Goal: Information Seeking & Learning: Find specific fact

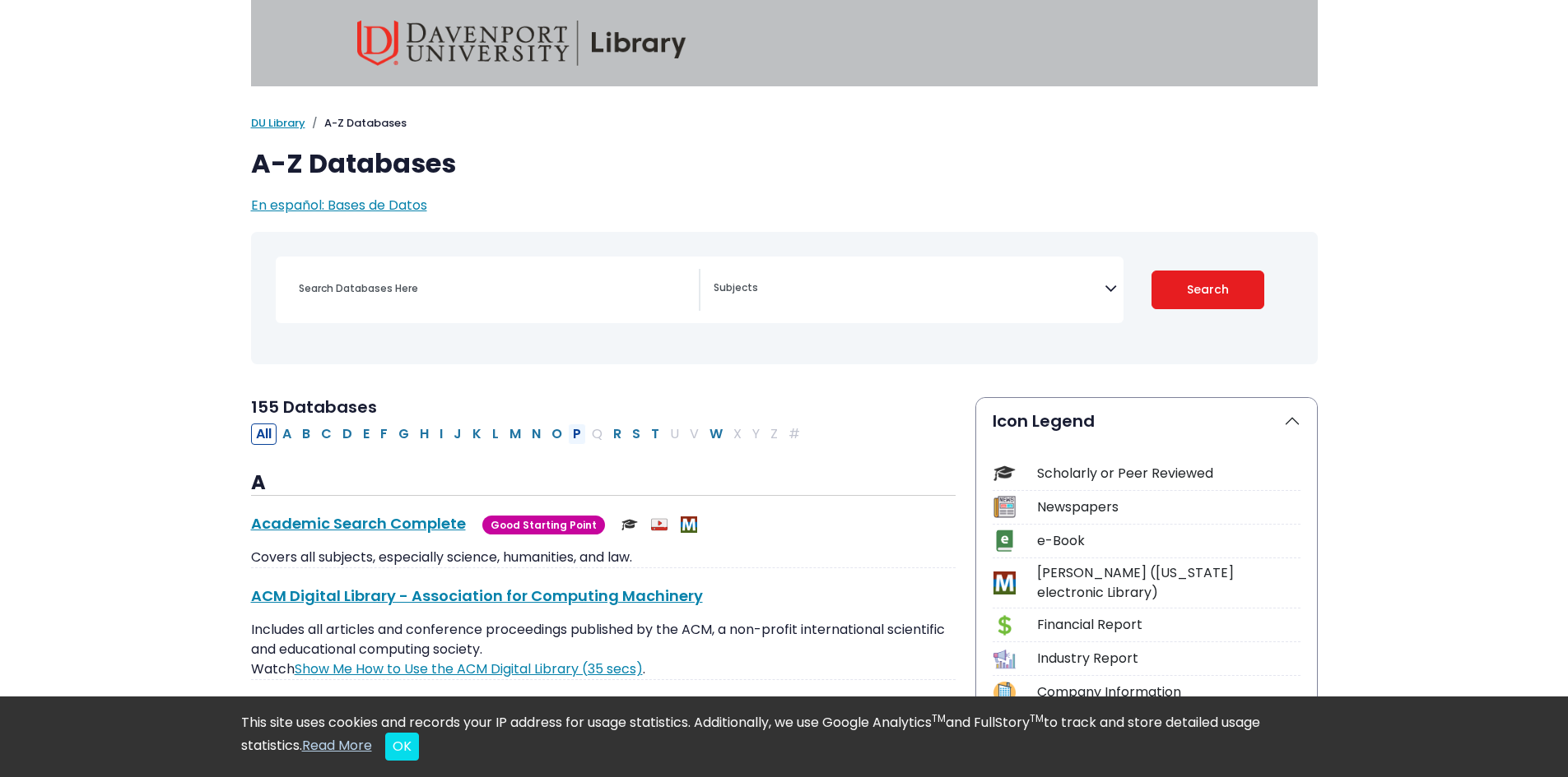
click at [574, 437] on button "P" at bounding box center [577, 434] width 18 height 21
select select "Database Subject Filter"
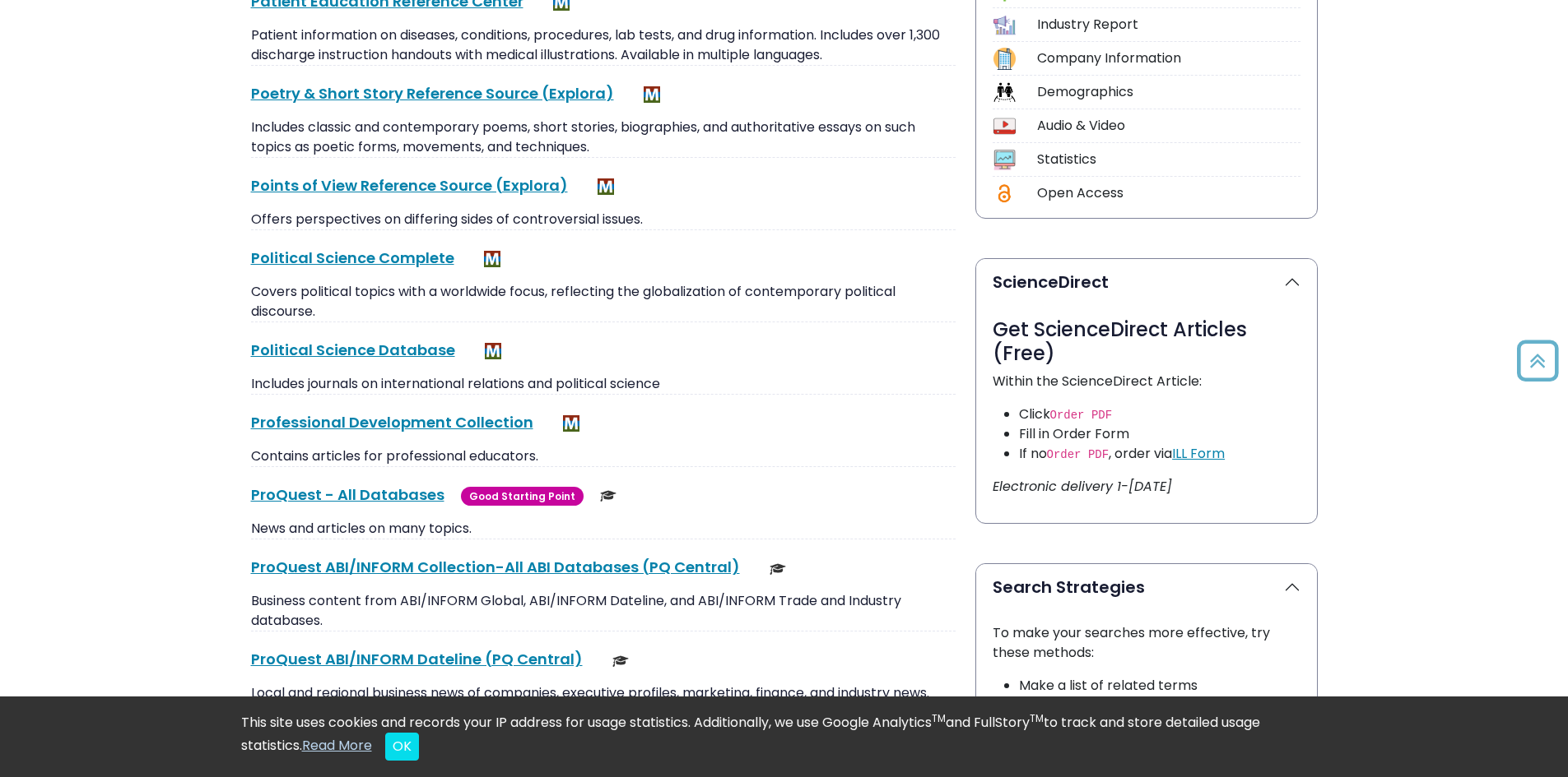
scroll to position [658, 0]
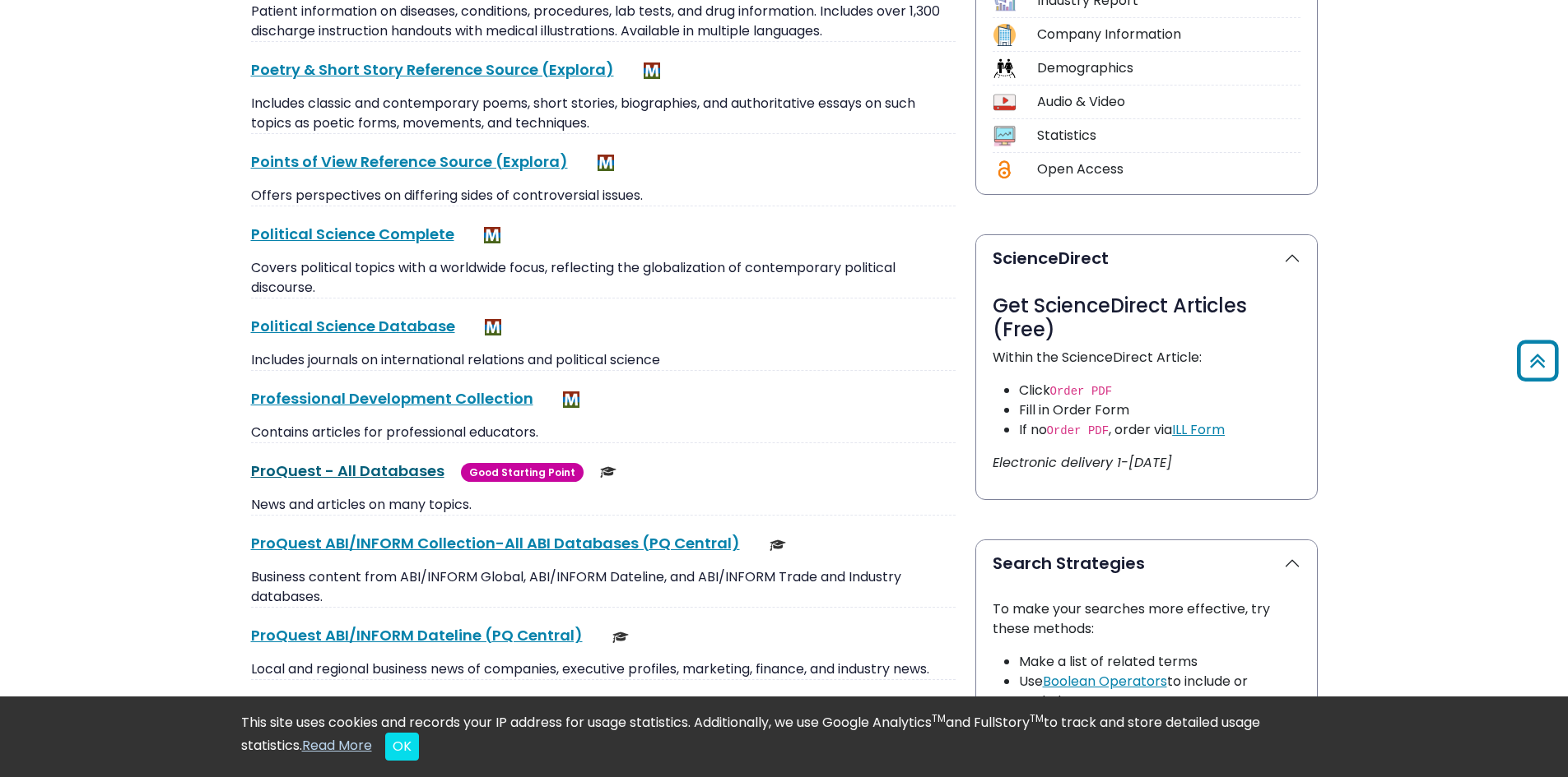
click at [366, 475] on link "ProQuest - All Databases This link opens in a new window" at bounding box center [348, 471] width 193 height 21
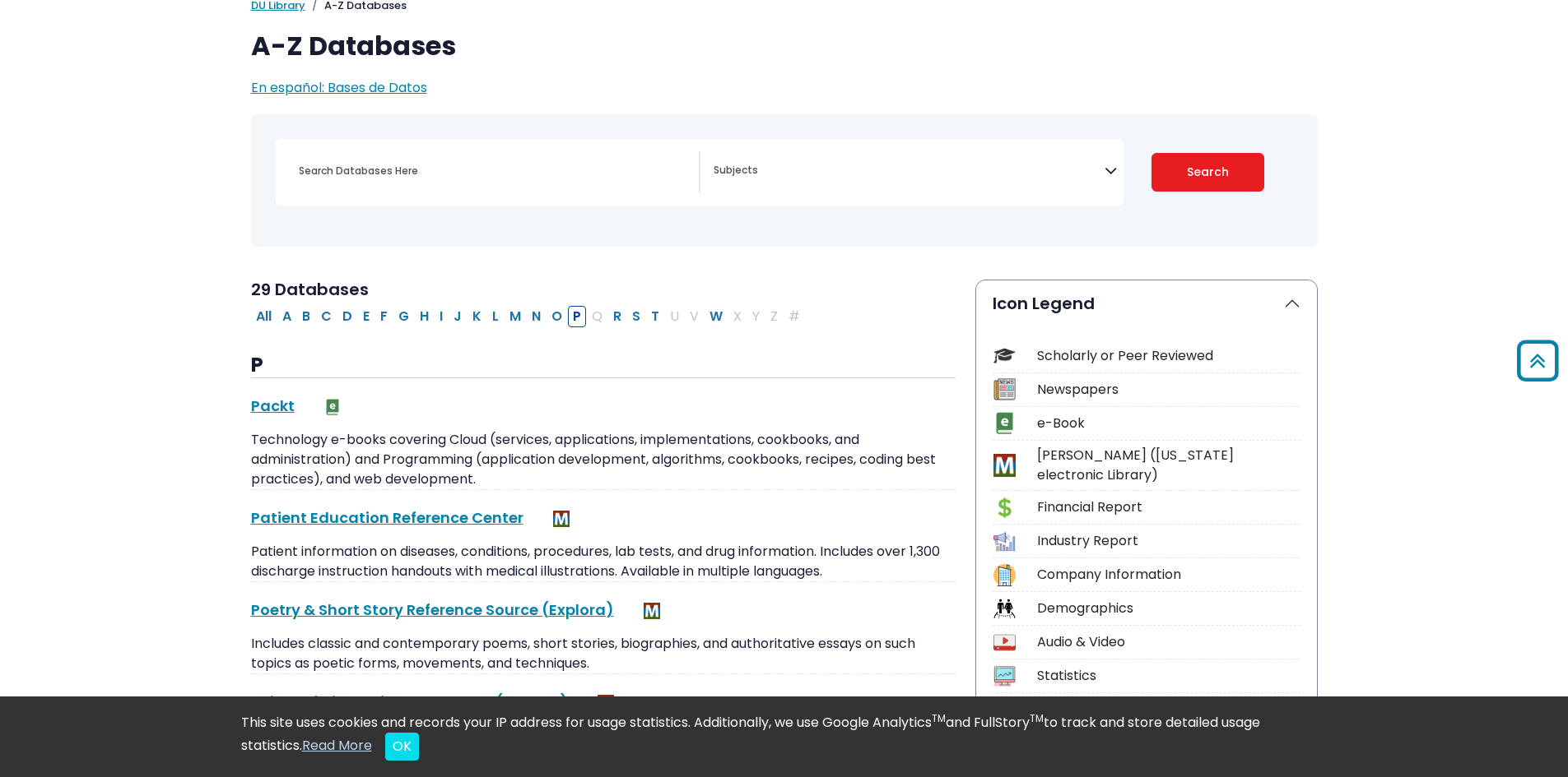
scroll to position [0, 0]
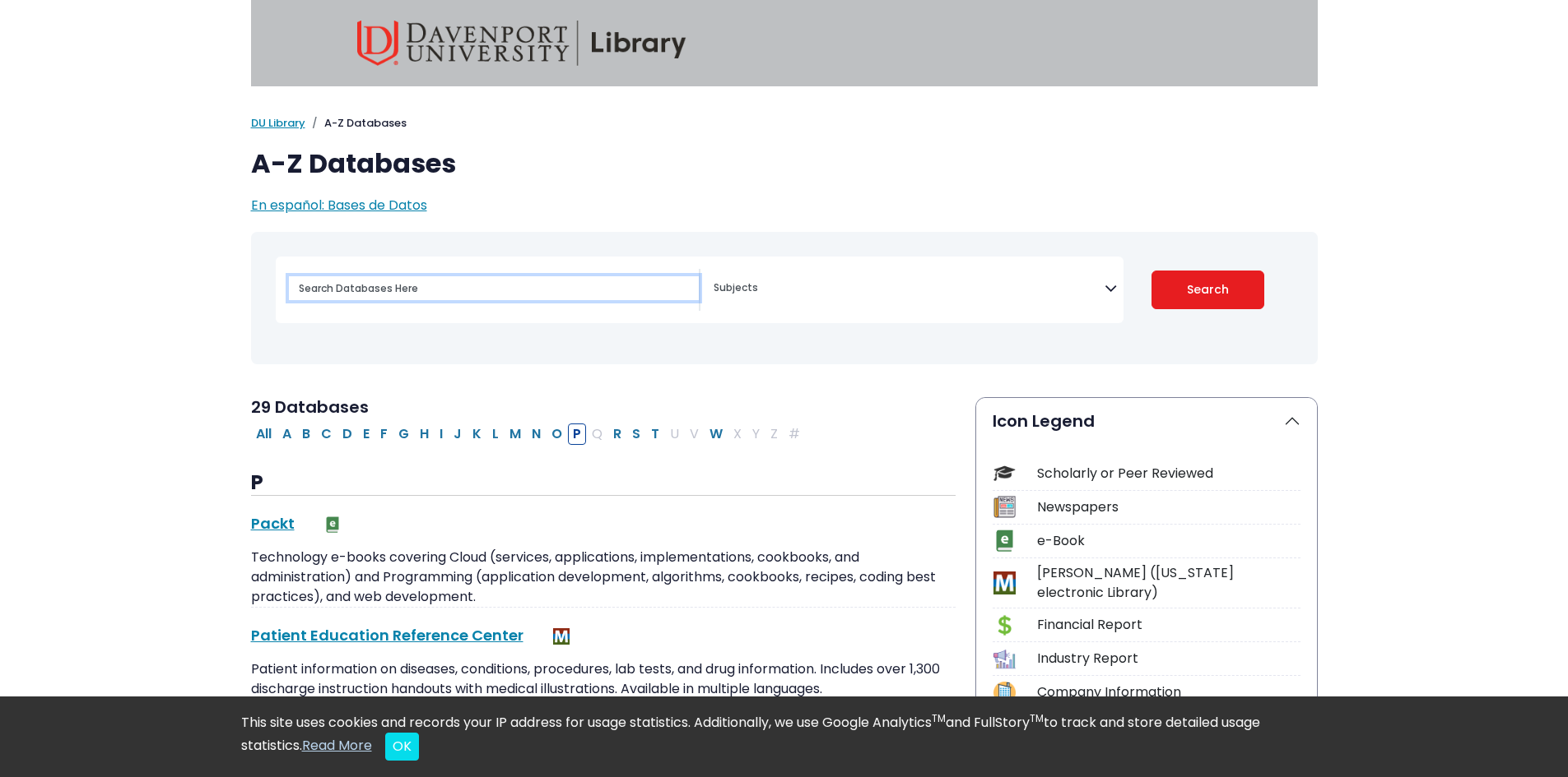
click at [409, 288] on input "Search database by title or keyword" at bounding box center [493, 288] width 410 height 24
paste input "windows taskbar"
type input "windows taskbar"
click at [1209, 288] on button "Search" at bounding box center [1208, 289] width 113 height 38
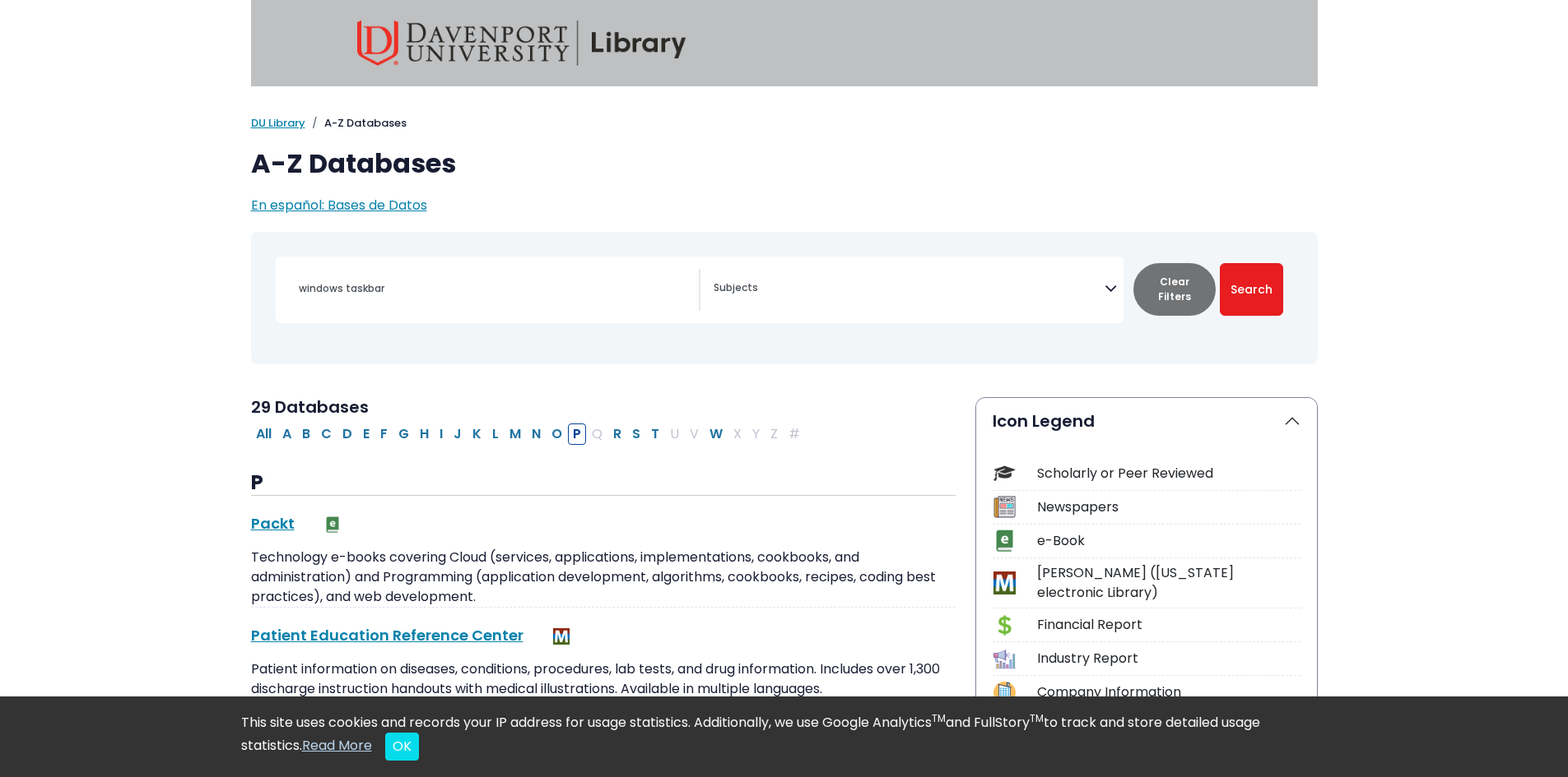
select select "Database Subject Filter"
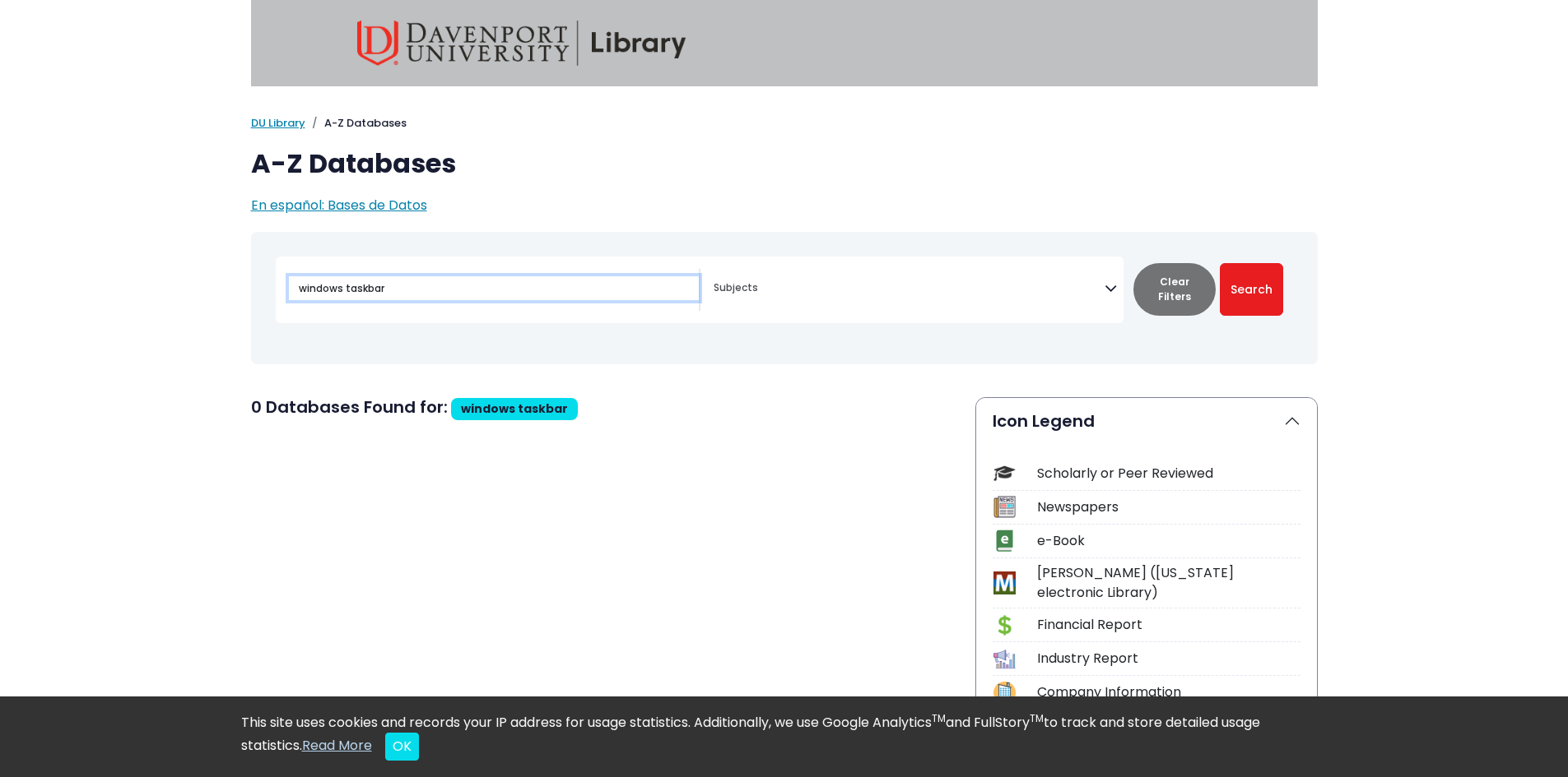
click at [340, 288] on input "windows taskbar" at bounding box center [493, 288] width 410 height 24
click at [348, 284] on input "windows taskbar" at bounding box center [493, 288] width 410 height 24
click at [345, 292] on input "windows taskbar" at bounding box center [493, 288] width 410 height 24
drag, startPoint x: 334, startPoint y: 289, endPoint x: 273, endPoint y: 287, distance: 61.0
click at [273, 287] on div "windows taskbar" at bounding box center [784, 298] width 1047 height 120
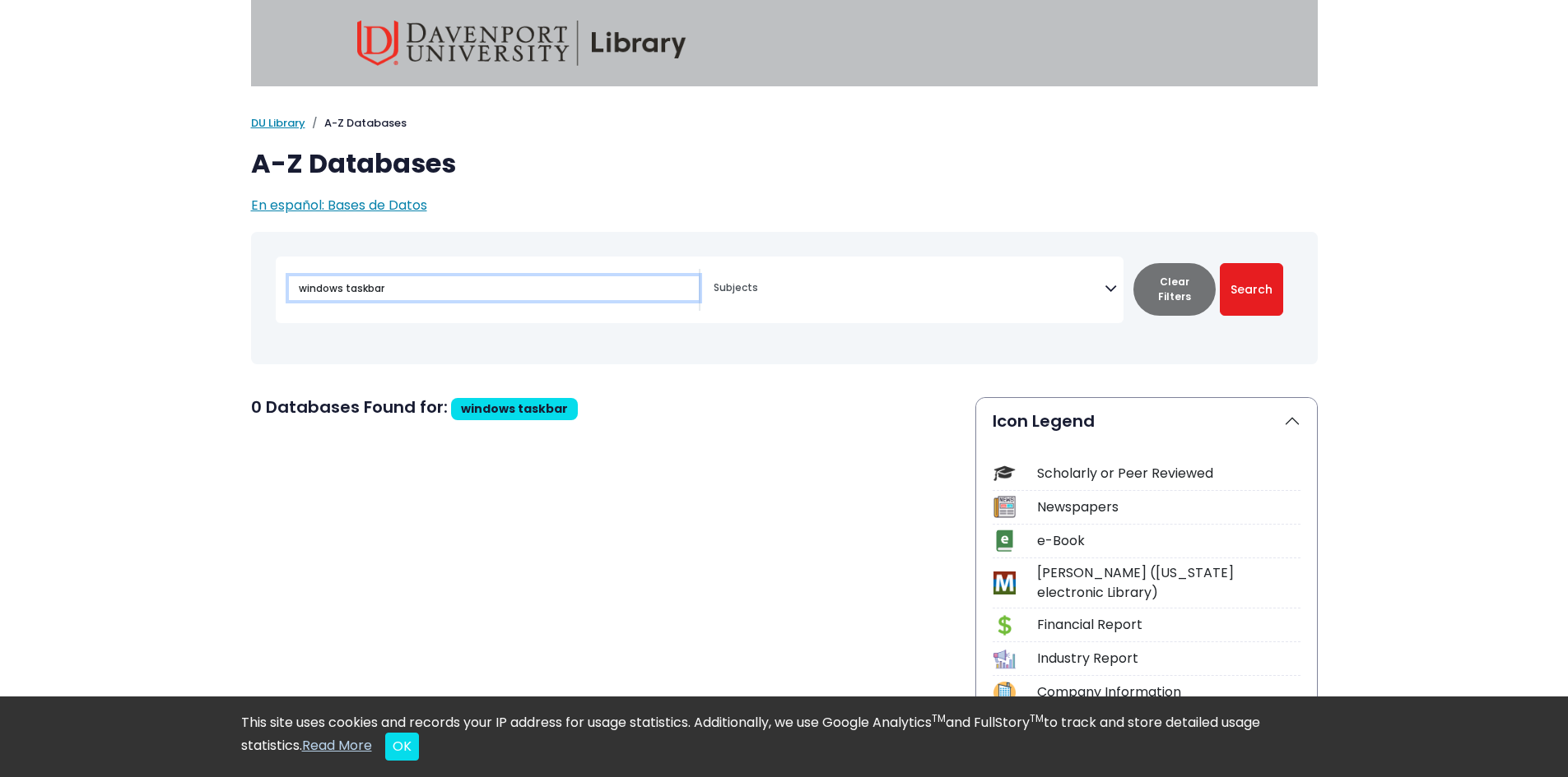
click at [335, 292] on input "windows taskbar" at bounding box center [493, 288] width 410 height 24
click at [340, 293] on input "windows taskbar" at bounding box center [493, 288] width 410 height 24
click at [340, 288] on input "windows taskbar" at bounding box center [493, 288] width 410 height 24
click at [342, 288] on input "windows taskbar" at bounding box center [493, 288] width 410 height 24
click at [293, 296] on input "windows 10" taskbar" at bounding box center [493, 288] width 410 height 24
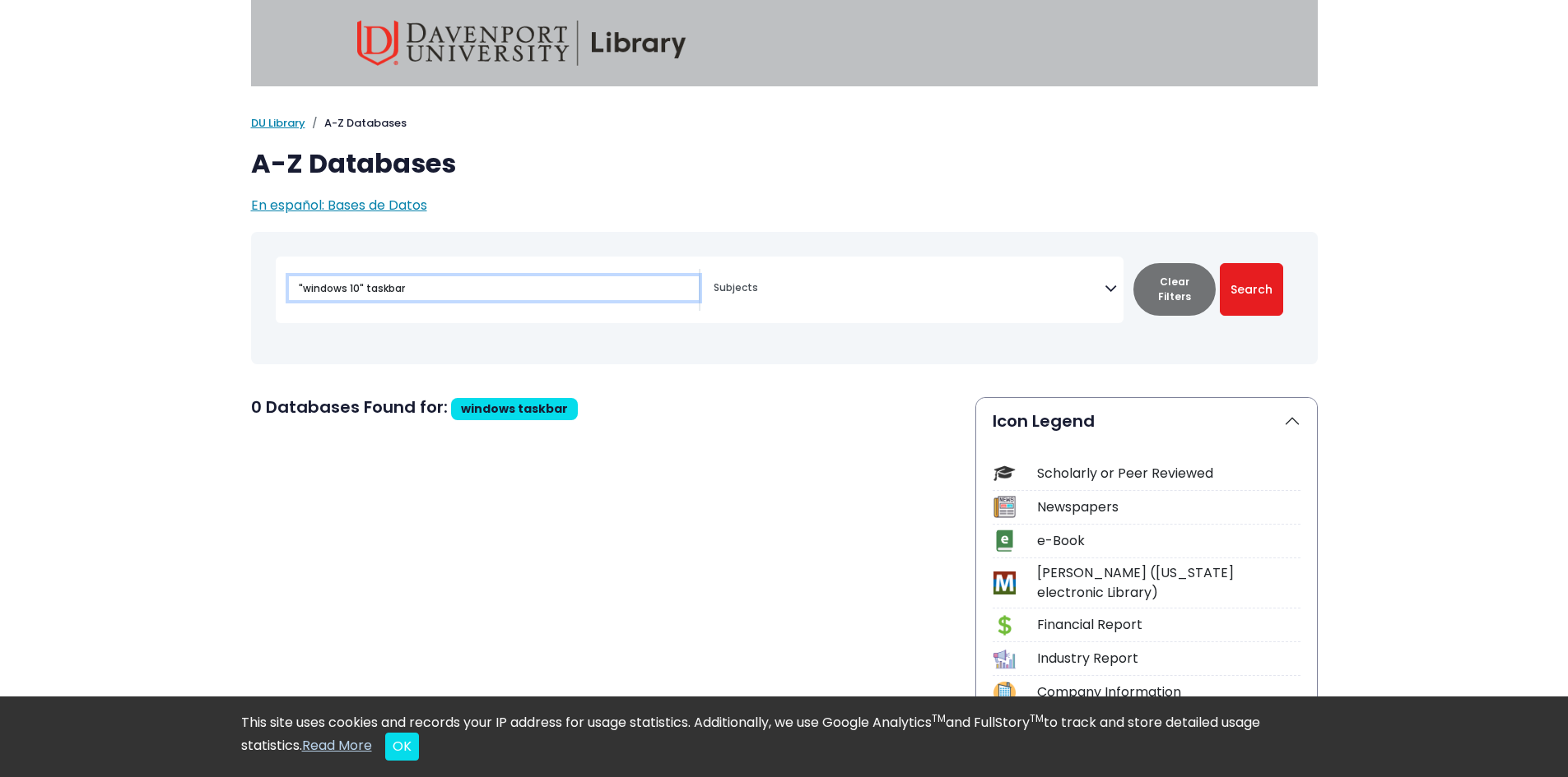
click at [465, 287] on input ""windows 10" taskbar" at bounding box center [493, 288] width 410 height 24
type input ""windows 10" taskbar"
click at [1220, 263] on button "Search" at bounding box center [1251, 289] width 63 height 53
select select "Database Subject Filter"
click at [1112, 290] on icon "Search filters" at bounding box center [1111, 286] width 13 height 25
